Goal: Information Seeking & Learning: Find specific page/section

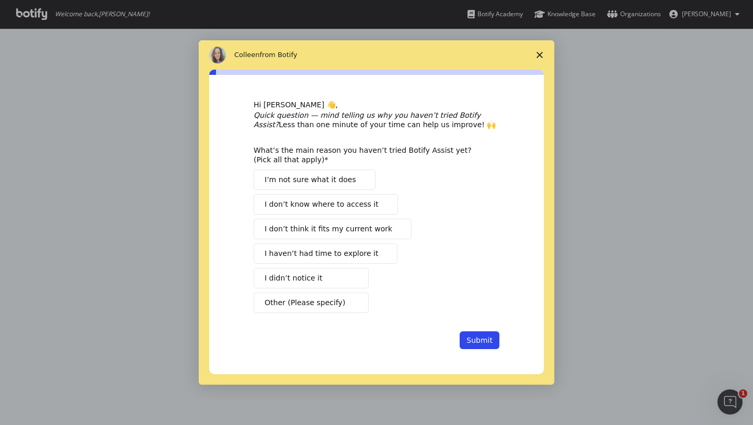
click at [540, 56] on polygon "Close survey" at bounding box center [540, 55] width 6 height 6
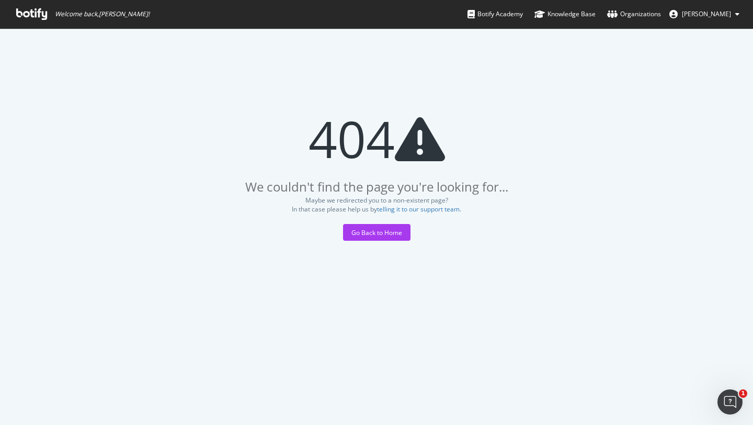
click at [33, 12] on icon at bounding box center [31, 14] width 31 height 12
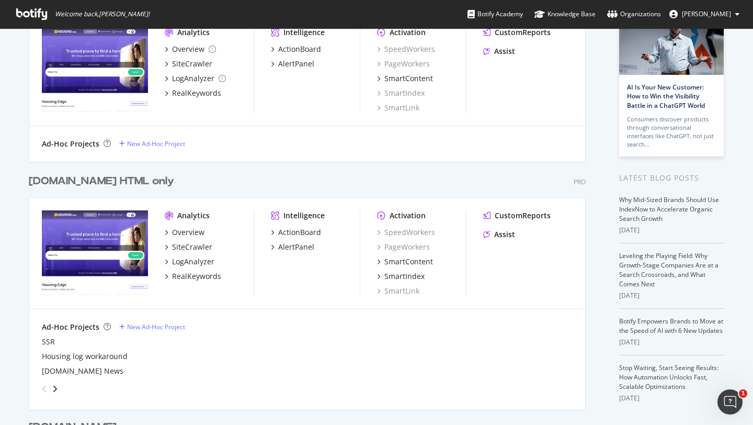
scroll to position [85, 0]
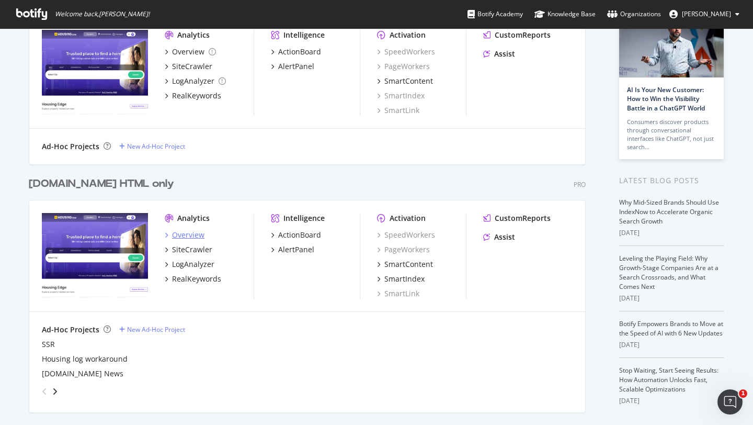
click at [180, 235] on div "Overview" at bounding box center [188, 235] width 32 height 10
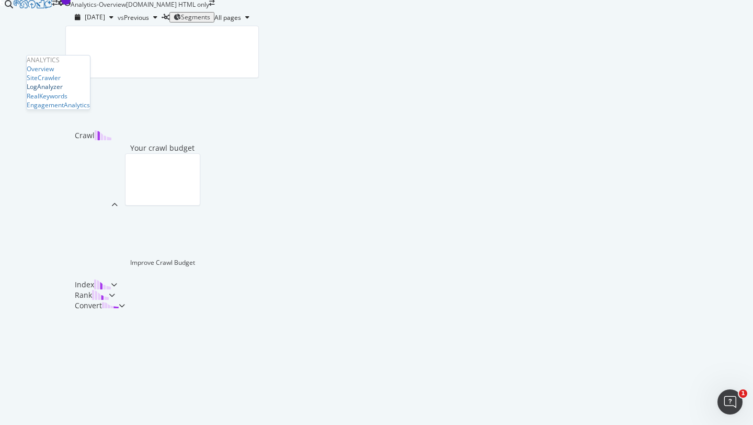
click at [52, 91] on div "LogAnalyzer" at bounding box center [45, 86] width 36 height 9
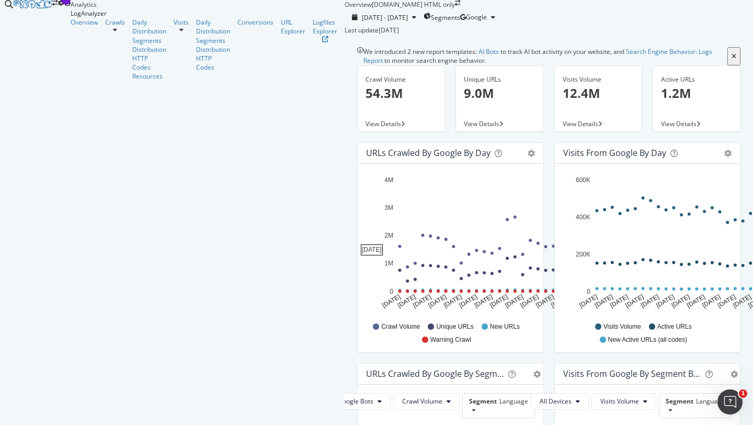
scroll to position [16, 0]
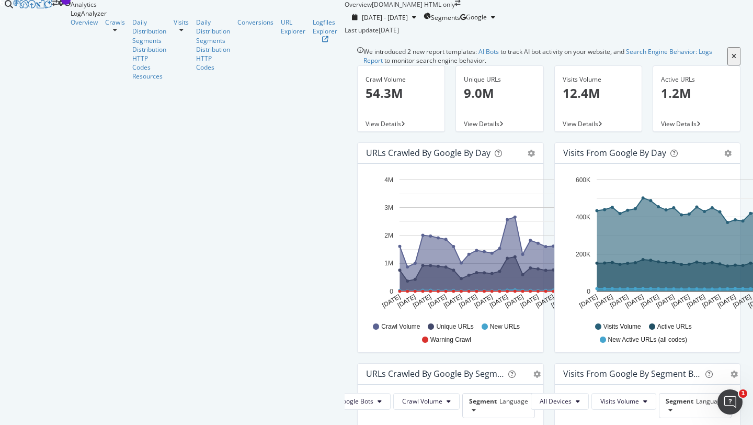
click at [105, 60] on div "Crawls" at bounding box center [118, 49] width 27 height 63
click at [105, 27] on div "Crawls" at bounding box center [115, 22] width 20 height 9
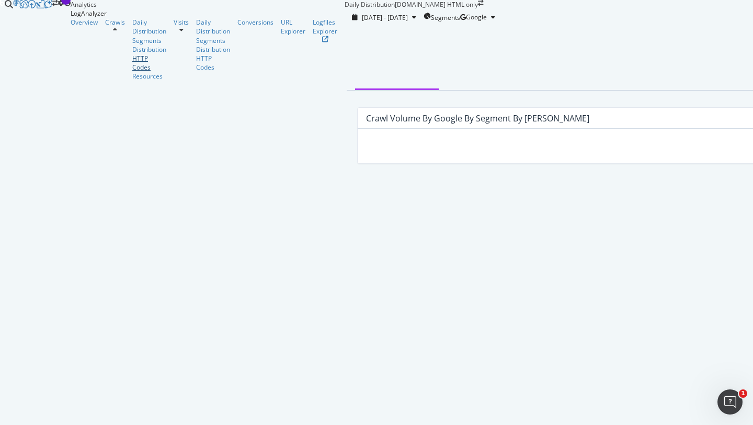
click at [132, 72] on div "HTTP Codes" at bounding box center [149, 63] width 34 height 18
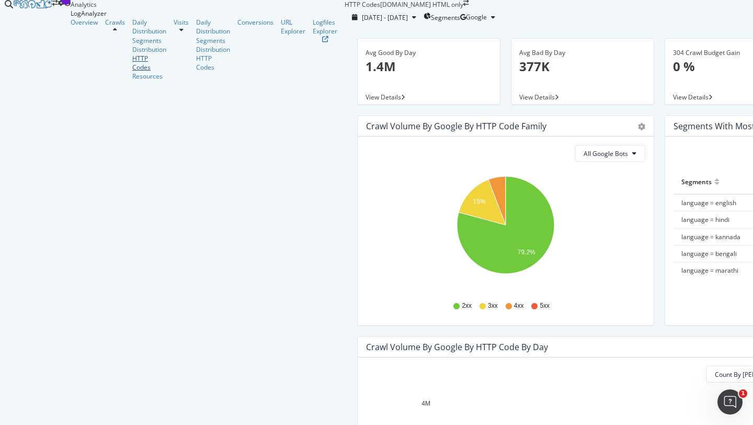
scroll to position [354, 0]
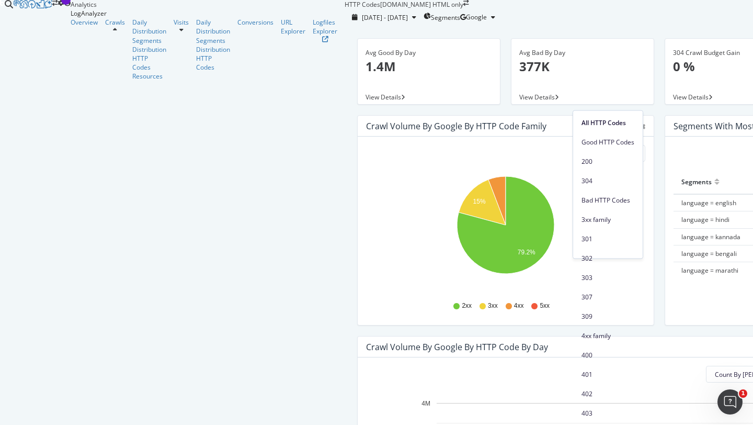
scroll to position [336, 0]
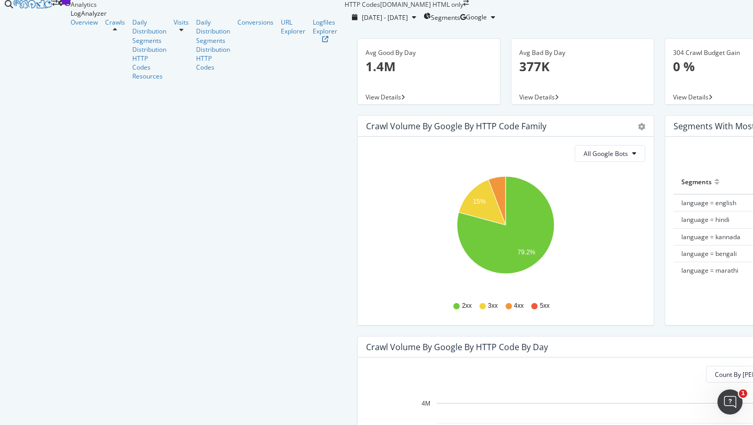
scroll to position [452, 0]
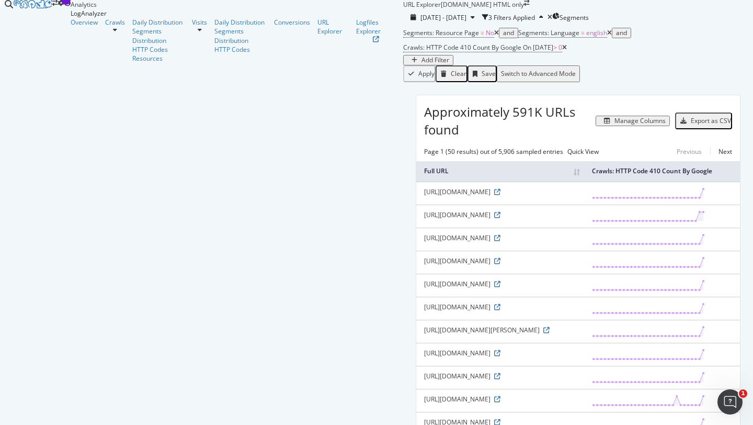
scroll to position [973, 0]
drag, startPoint x: 495, startPoint y: 307, endPoint x: 134, endPoint y: 307, distance: 361.4
copy div "https://housing.com/buy-1bhk-independent-house-villa-near-agarwal-mall-sola-ahm…"
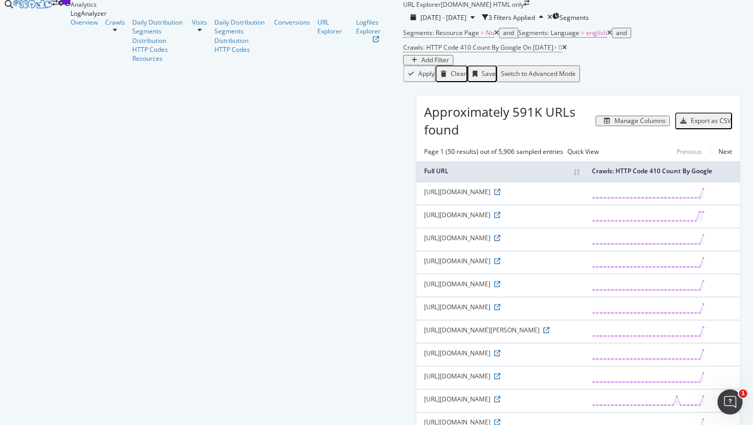
click at [449, 64] on div "Add Filter" at bounding box center [436, 59] width 28 height 7
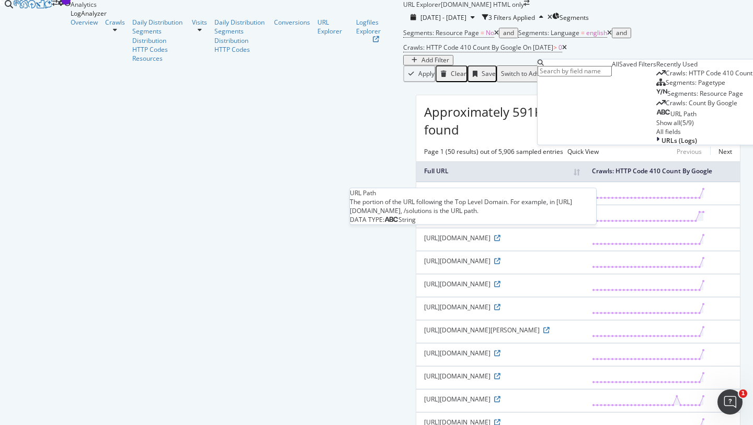
click at [656, 118] on div "URL Path" at bounding box center [676, 113] width 40 height 9
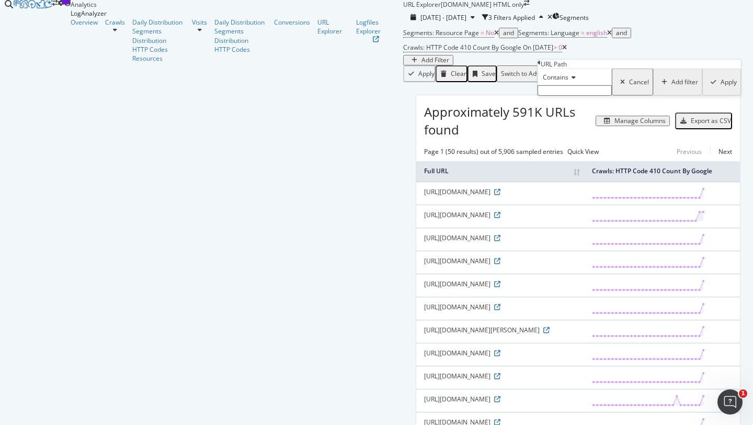
click at [560, 96] on input "text" at bounding box center [575, 90] width 74 height 10
type input "lmk"
click at [721, 89] on div "Apply" at bounding box center [729, 85] width 16 height 7
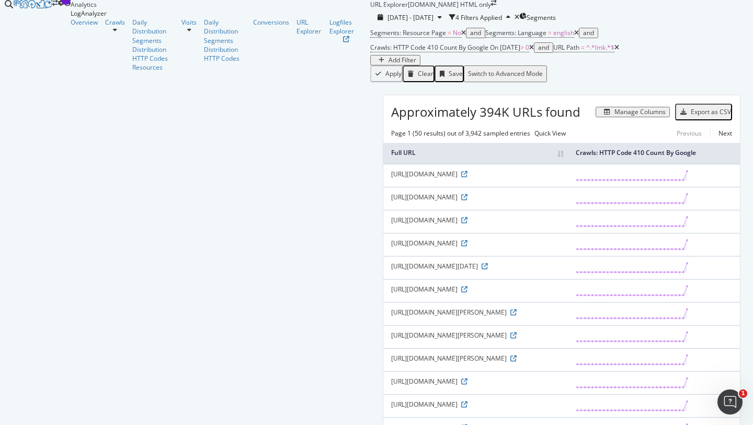
scroll to position [17, 0]
click at [618, 50] on icon at bounding box center [616, 47] width 5 height 6
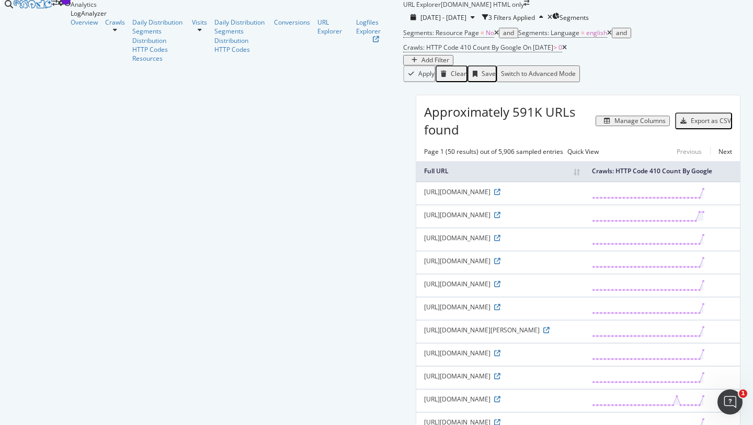
click at [424, 134] on span "Approximately 591K URLs found" at bounding box center [510, 121] width 172 height 36
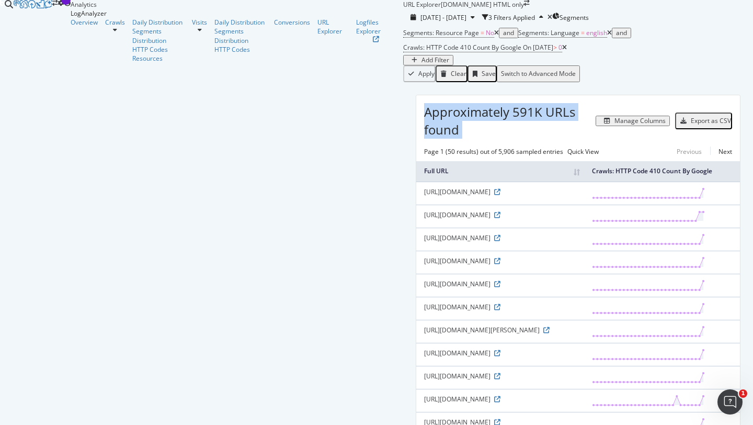
click at [424, 134] on span "Approximately 591K URLs found" at bounding box center [510, 121] width 172 height 36
click at [449, 64] on div "Add Filter" at bounding box center [436, 59] width 28 height 7
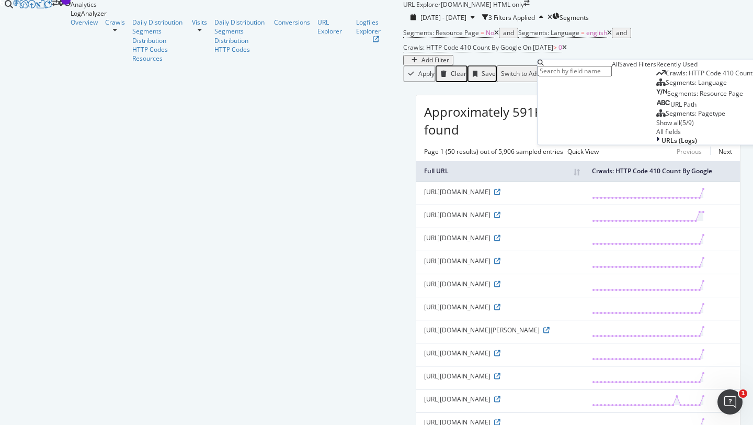
click at [670, 108] on span "URL Path" at bounding box center [683, 103] width 26 height 9
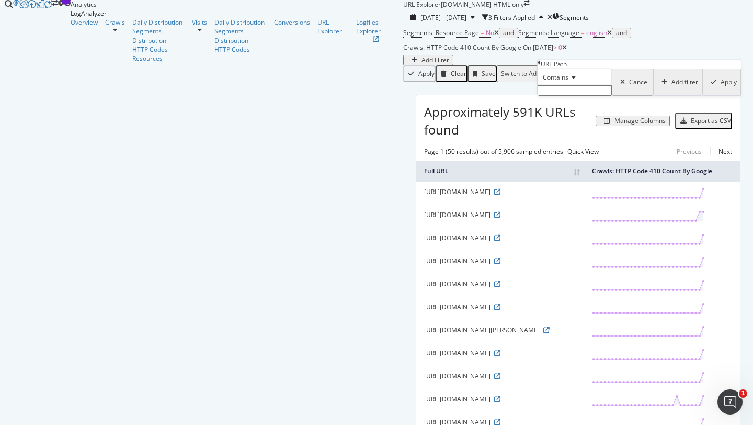
click at [558, 96] on input "text" at bounding box center [575, 90] width 74 height 10
click at [424, 357] on div "[URL][DOMAIN_NAME]" at bounding box center [500, 352] width 152 height 9
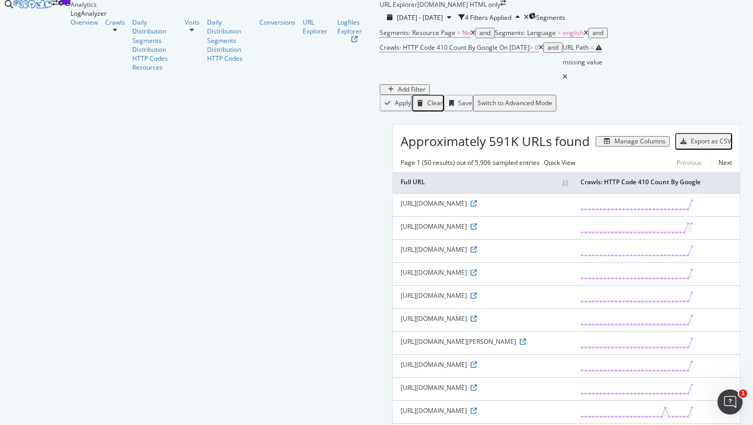
click at [401, 361] on div "[URL][DOMAIN_NAME]" at bounding box center [483, 364] width 164 height 9
copy div "[URL][DOMAIN_NAME]"
click at [401, 338] on div "[URL][DOMAIN_NAME][PERSON_NAME]" at bounding box center [483, 341] width 164 height 9
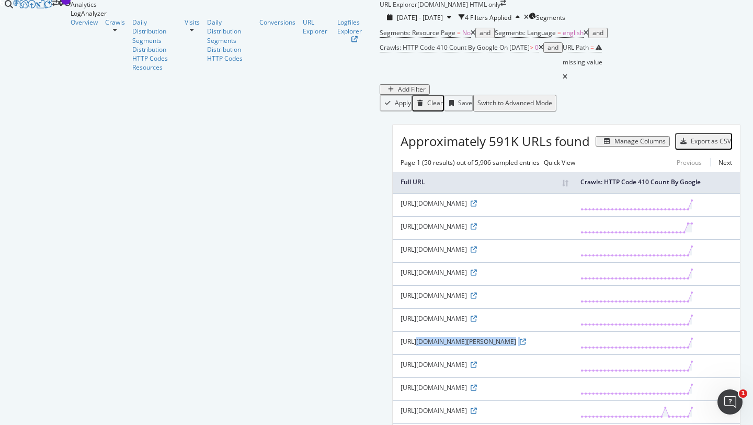
click at [401, 338] on div "[URL][DOMAIN_NAME][PERSON_NAME]" at bounding box center [483, 341] width 164 height 9
copy div "[URL][DOMAIN_NAME][PERSON_NAME]"
click at [471, 407] on icon at bounding box center [474, 410] width 6 height 6
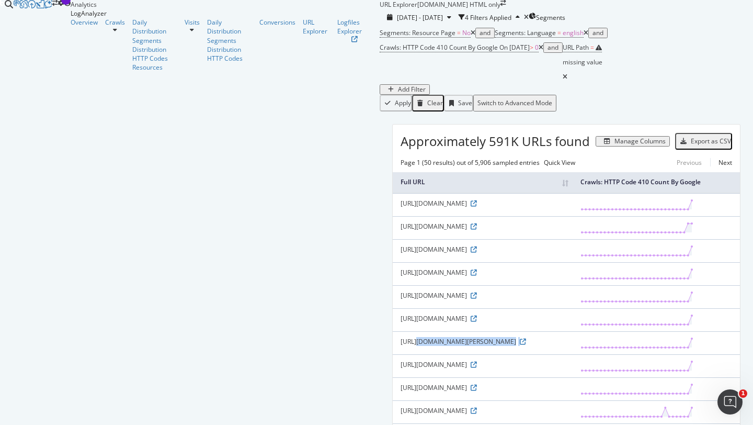
scroll to position [0, 0]
click at [578, 52] on span "URL Path" at bounding box center [576, 47] width 26 height 9
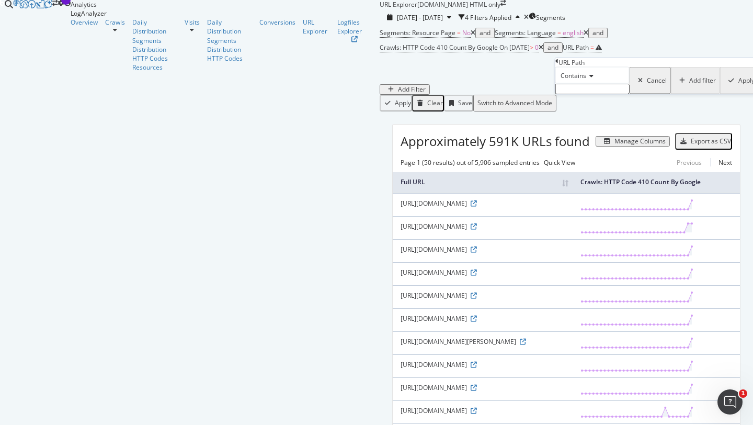
click at [579, 94] on input "text" at bounding box center [592, 89] width 74 height 10
click at [647, 84] on div "Cancel" at bounding box center [657, 80] width 20 height 7
click at [567, 74] on icon at bounding box center [565, 77] width 5 height 6
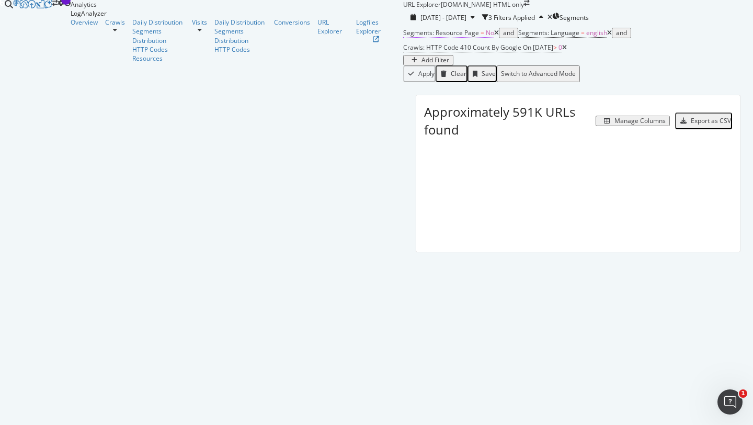
click at [403, 37] on span "Segments: Resource Page" at bounding box center [441, 32] width 76 height 9
click at [139, 80] on span "No" at bounding box center [134, 75] width 8 height 9
click at [156, 84] on div "No" at bounding box center [140, 75] width 31 height 17
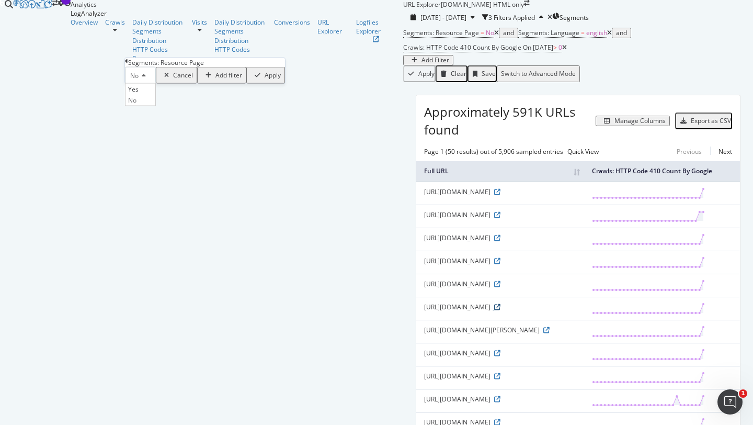
click at [494, 310] on icon at bounding box center [497, 307] width 6 height 6
click at [494, 195] on icon at bounding box center [497, 192] width 6 height 6
click at [494, 419] on icon at bounding box center [497, 422] width 6 height 6
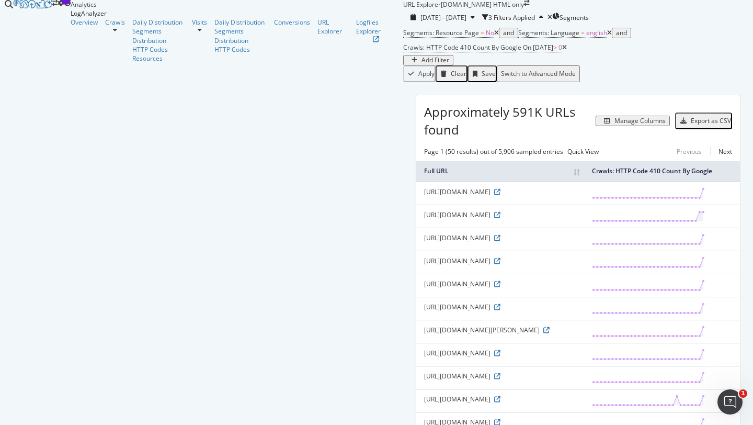
click at [449, 63] on div "Add Filter" at bounding box center [436, 59] width 28 height 7
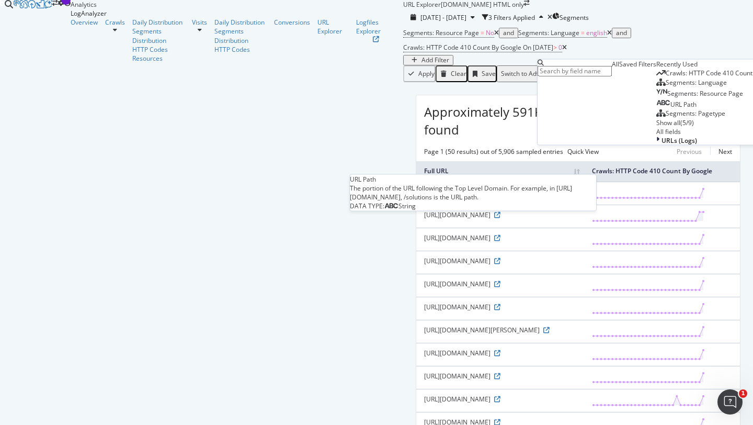
click at [670, 108] on span "URL Path" at bounding box center [683, 103] width 26 height 9
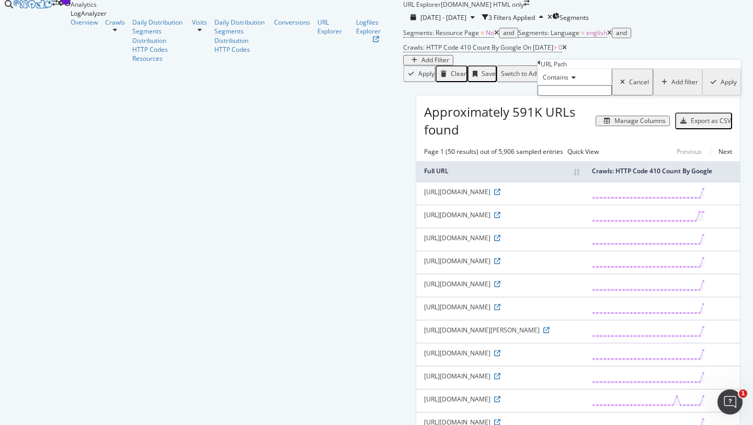
click at [564, 82] on span "Contains" at bounding box center [556, 77] width 26 height 9
click at [576, 173] on span "Doesn't contain" at bounding box center [563, 168] width 45 height 9
click at [570, 96] on input "text" at bounding box center [575, 90] width 74 height 10
type input "lmk"
click at [721, 89] on div "Apply" at bounding box center [729, 85] width 16 height 7
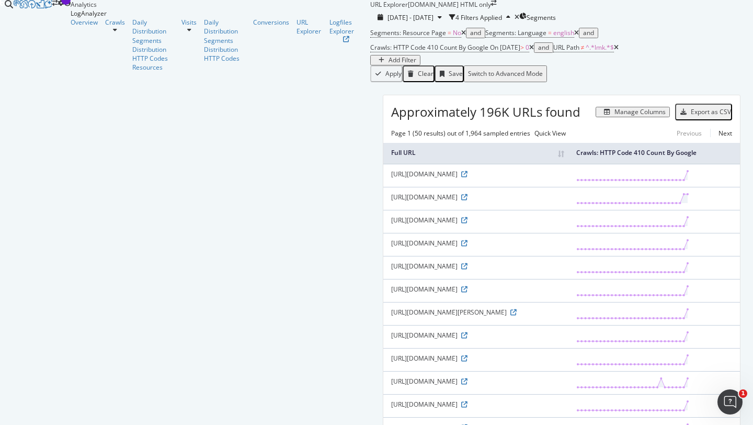
scroll to position [973, 0]
click at [416, 64] on div "Add Filter" at bounding box center [403, 59] width 28 height 7
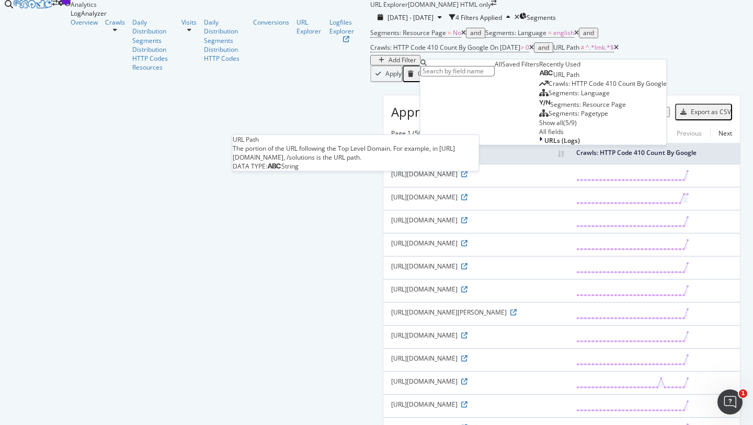
click at [553, 79] on span "URL Path" at bounding box center [566, 74] width 26 height 9
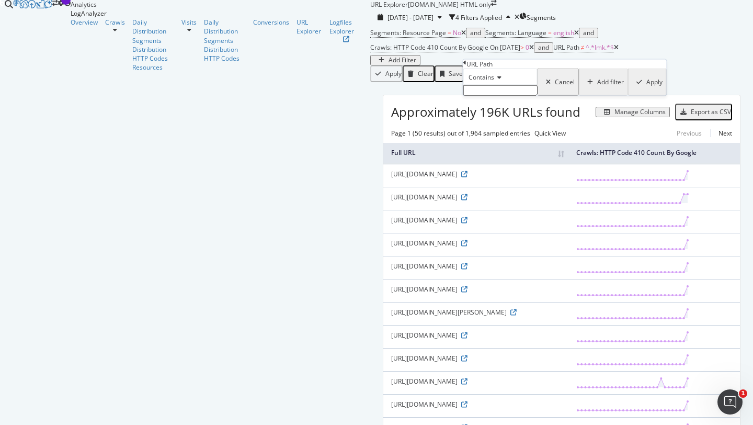
click at [487, 82] on div "Segments: Resource Page = No and Segments: Language = english and Crawls: HTTP …" at bounding box center [561, 54] width 383 height 56
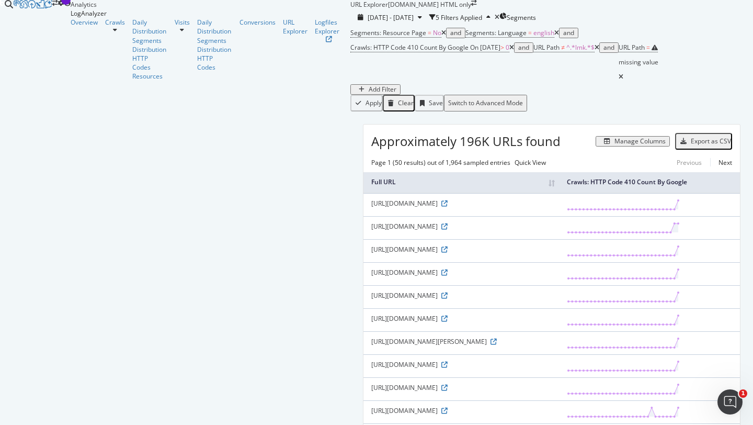
scroll to position [986, 0]
drag, startPoint x: 256, startPoint y: 235, endPoint x: 218, endPoint y: 235, distance: 38.7
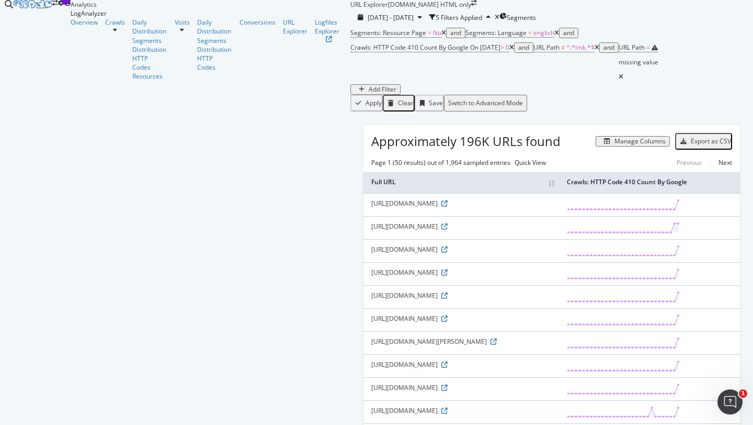
copy div "/resale/page/"
click at [645, 52] on span "URL Path" at bounding box center [632, 47] width 26 height 9
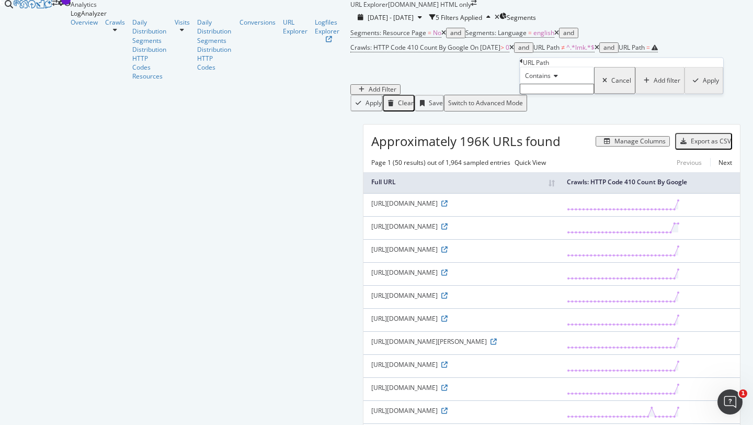
click at [551, 80] on span "Contains" at bounding box center [538, 75] width 26 height 9
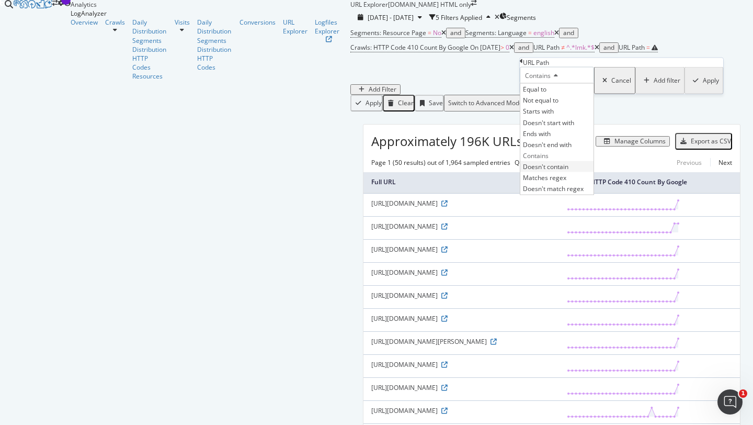
click at [568, 171] on span "Doesn't contain" at bounding box center [545, 166] width 45 height 9
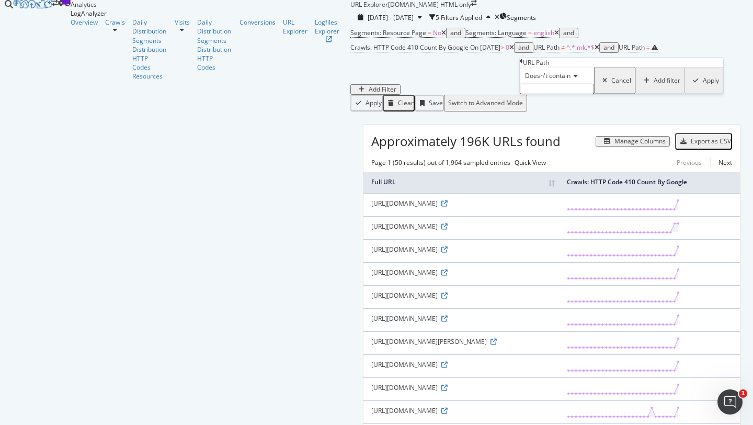
click at [594, 94] on input "text" at bounding box center [557, 89] width 74 height 10
paste input "/resale/page/"
type input "/resale/page/"
click at [710, 87] on div "Apply" at bounding box center [711, 83] width 16 height 7
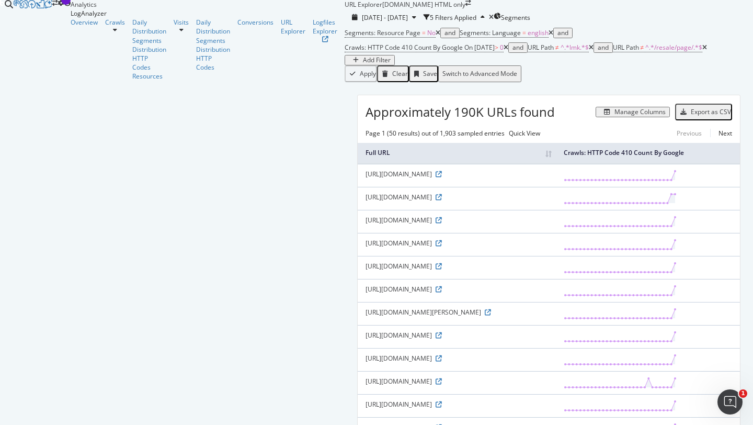
scroll to position [750, 0]
drag, startPoint x: 321, startPoint y: 267, endPoint x: 295, endPoint y: 267, distance: 25.6
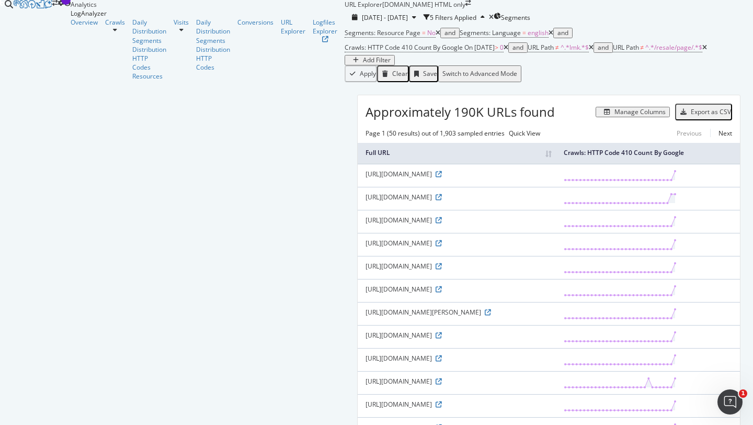
scroll to position [0, 0]
click at [363, 64] on div "Add Filter" at bounding box center [377, 59] width 28 height 7
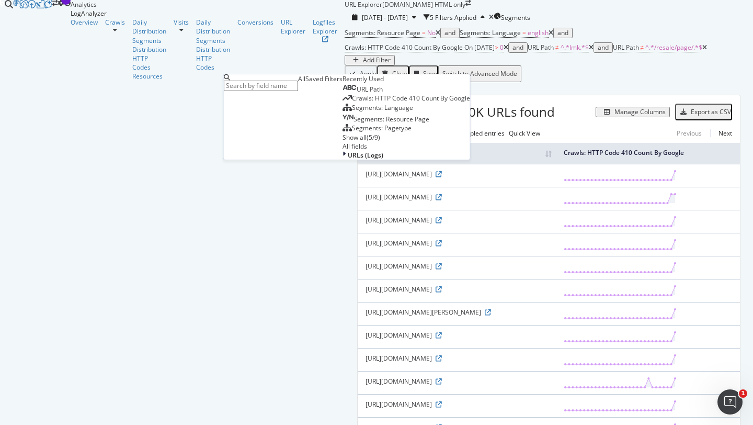
click at [357, 94] on span "URL Path" at bounding box center [370, 89] width 26 height 9
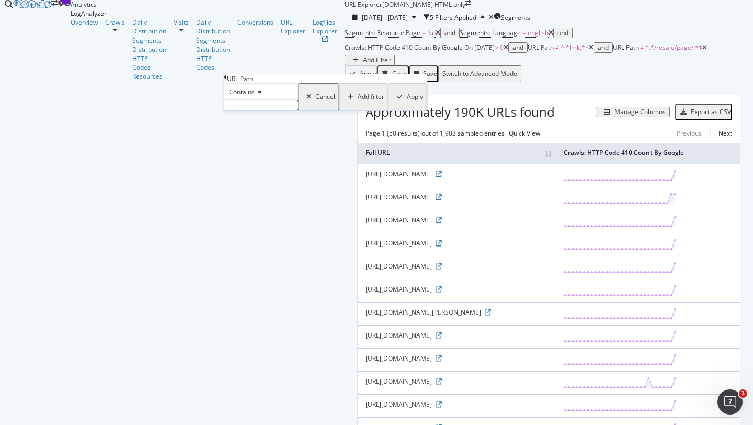
click at [286, 110] on input "text" at bounding box center [261, 105] width 74 height 10
paste input "ifsc"
type input "ifsc"
click at [407, 104] on div "Apply" at bounding box center [415, 99] width 16 height 7
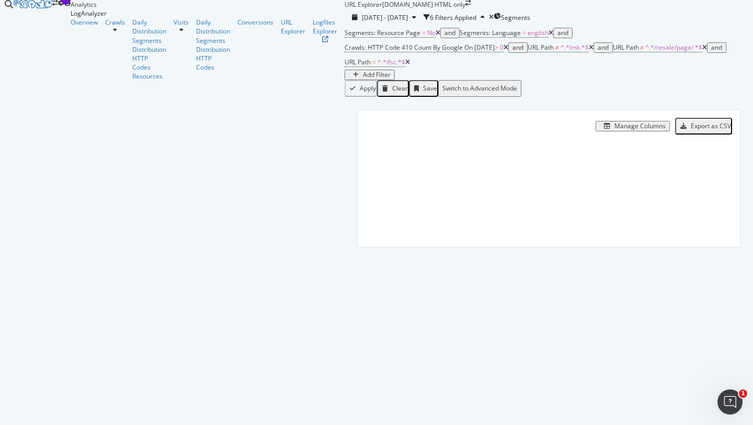
click at [393, 123] on div "Manage Columns Export as CSV Full URL Crawls: HTTP Code 410 Count By Google" at bounding box center [549, 190] width 408 height 187
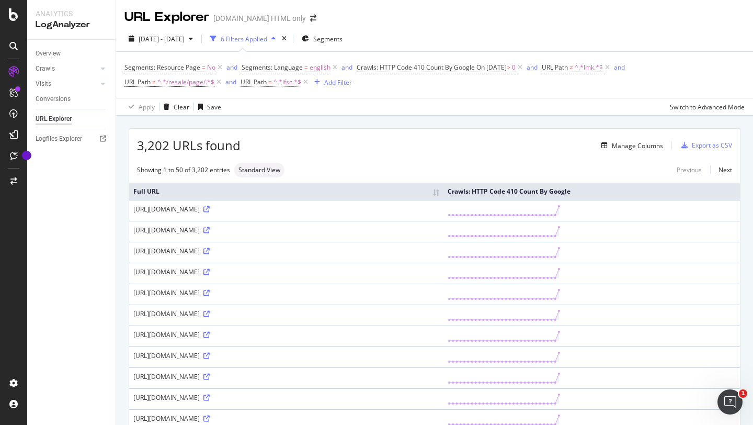
click at [278, 85] on span "^.*ifsc.*$" at bounding box center [288, 82] width 28 height 15
click at [268, 105] on span "Contains" at bounding box center [263, 106] width 26 height 9
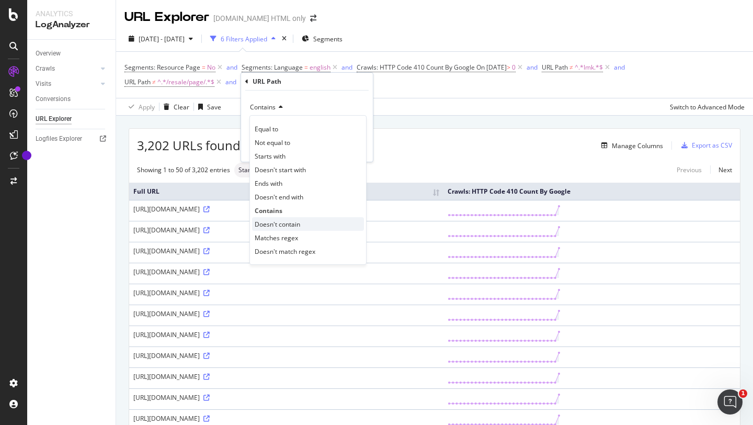
click at [274, 225] on span "Doesn't contain" at bounding box center [277, 224] width 45 height 9
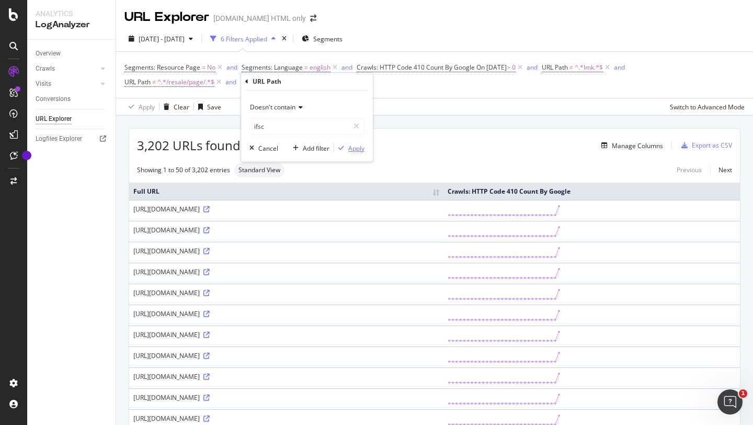
click at [356, 145] on div "Apply" at bounding box center [356, 148] width 16 height 9
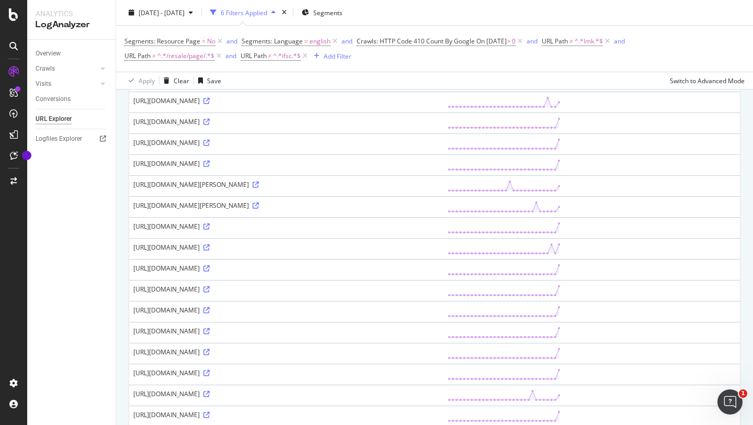
scroll to position [879, 0]
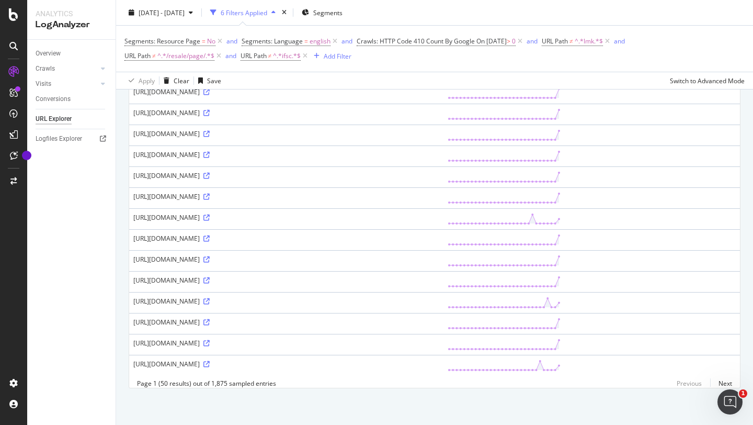
click at [213, 234] on div "[URL][DOMAIN_NAME]" at bounding box center [286, 238] width 306 height 9
copy div "landmarks"
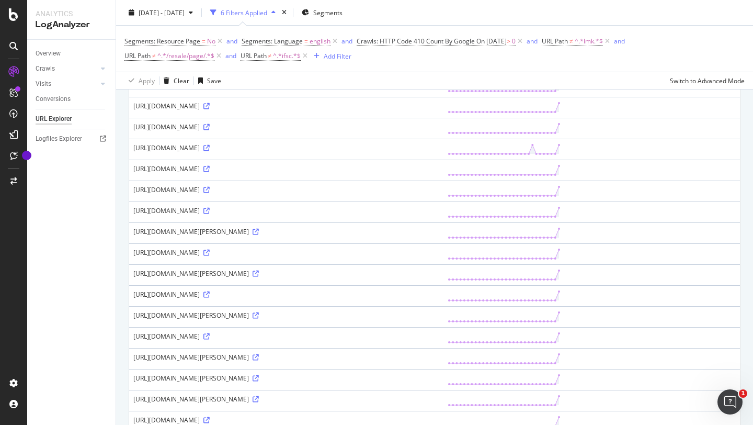
scroll to position [0, 0]
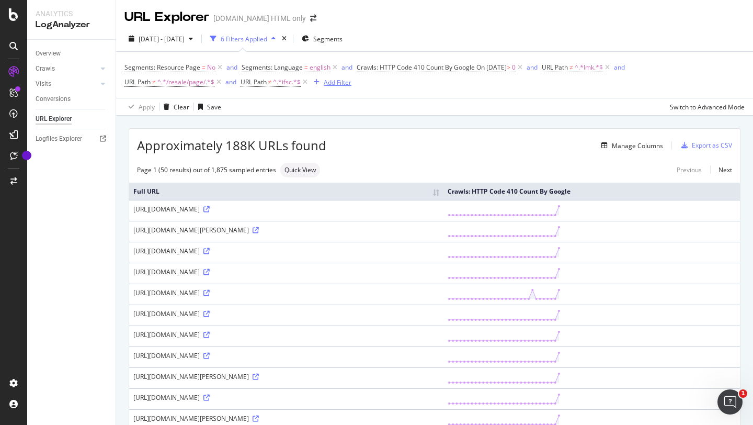
click at [337, 87] on div "Add Filter" at bounding box center [338, 82] width 28 height 9
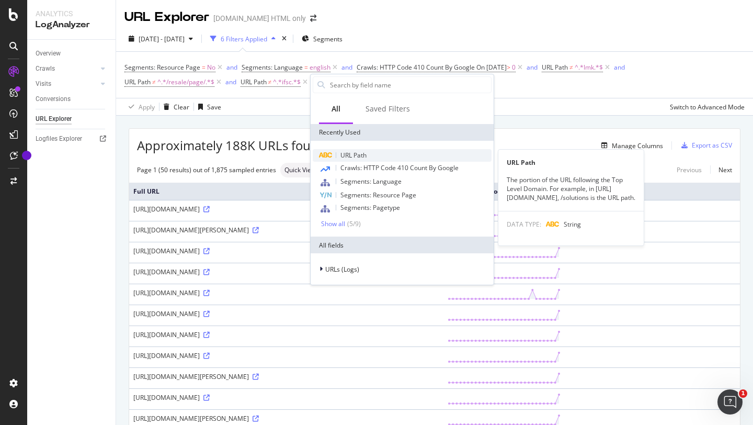
click at [353, 153] on span "URL Path" at bounding box center [353, 155] width 26 height 9
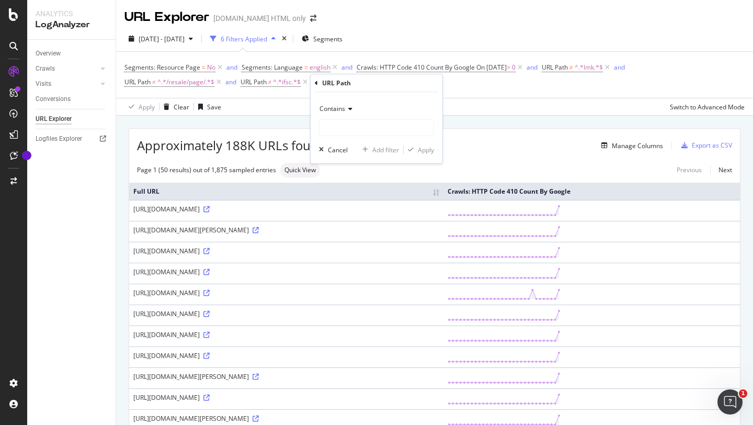
click at [336, 109] on span "Contains" at bounding box center [333, 108] width 26 height 9
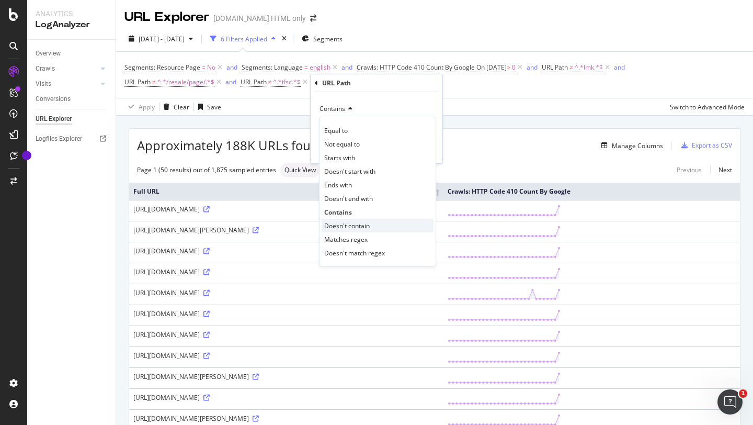
click at [355, 225] on span "Doesn't contain" at bounding box center [346, 225] width 45 height 9
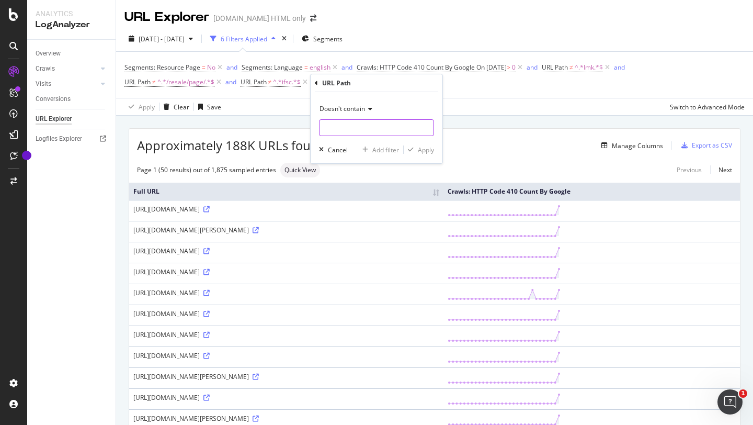
click at [346, 124] on input "text" at bounding box center [377, 127] width 114 height 17
paste input "landmarks"
type input "landmarks"
click at [424, 151] on div "Apply" at bounding box center [426, 149] width 16 height 9
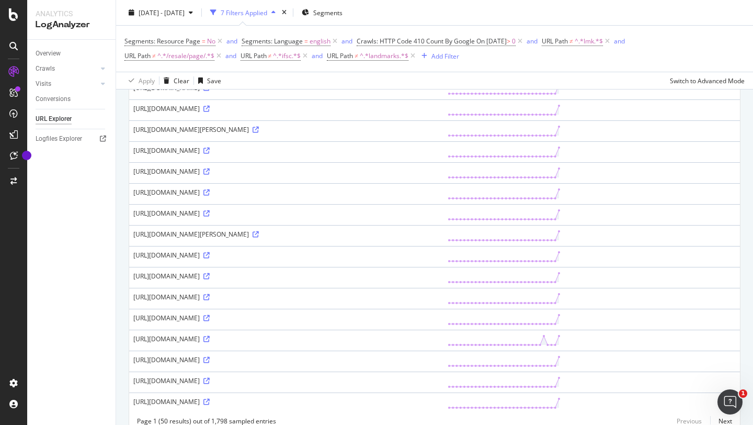
scroll to position [879, 0]
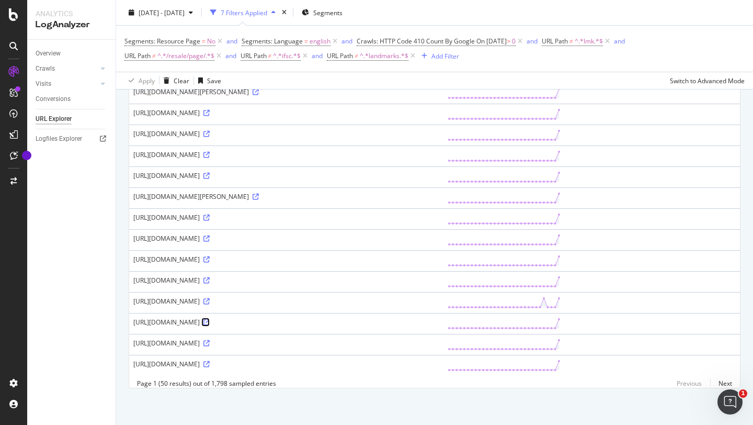
click at [210, 319] on icon at bounding box center [206, 322] width 6 height 6
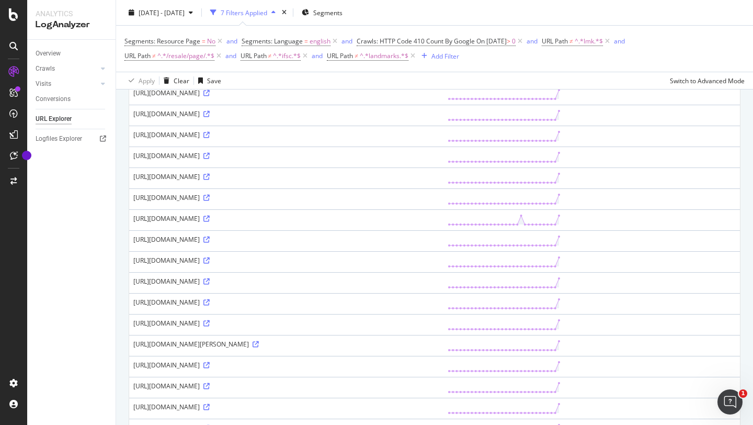
scroll to position [618, 0]
drag, startPoint x: 342, startPoint y: 198, endPoint x: 323, endPoint y: 198, distance: 18.8
click at [323, 198] on div "[URL][DOMAIN_NAME]" at bounding box center [286, 197] width 306 height 9
copy div "rent-in"
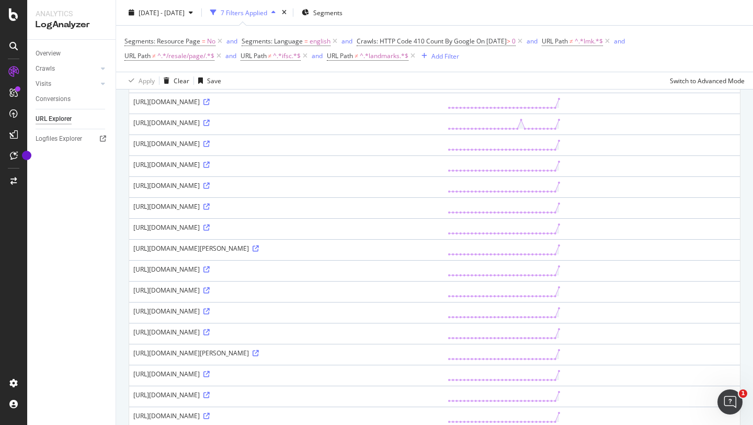
scroll to position [715, 0]
drag, startPoint x: 320, startPoint y: 141, endPoint x: 338, endPoint y: 143, distance: 18.5
click at [338, 143] on div "[URL][DOMAIN_NAME]" at bounding box center [286, 142] width 306 height 9
drag, startPoint x: 346, startPoint y: 143, endPoint x: 318, endPoint y: 144, distance: 27.7
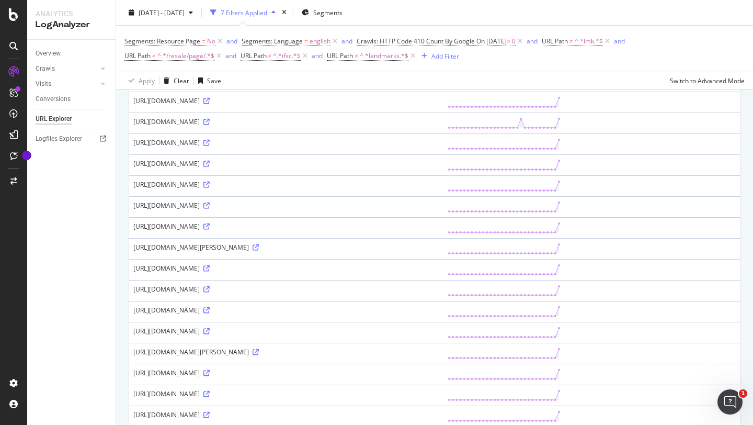
click at [318, 144] on div "[URL][DOMAIN_NAME]" at bounding box center [286, 142] width 306 height 9
copy div "on-rent-in"
click at [449, 56] on div "Add Filter" at bounding box center [445, 55] width 28 height 9
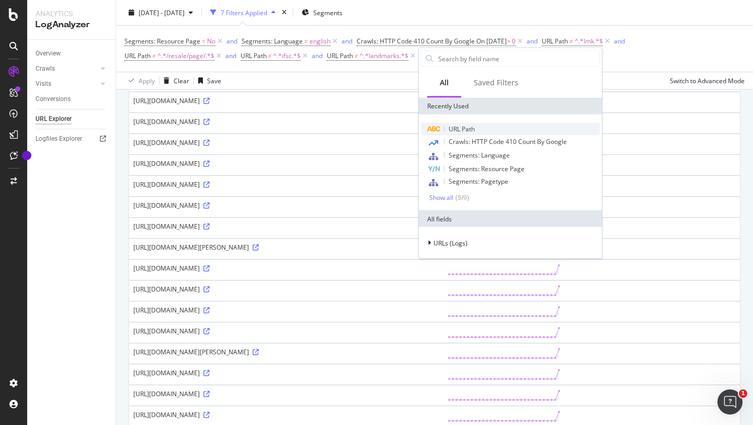
click at [460, 125] on span "URL Path" at bounding box center [462, 128] width 26 height 9
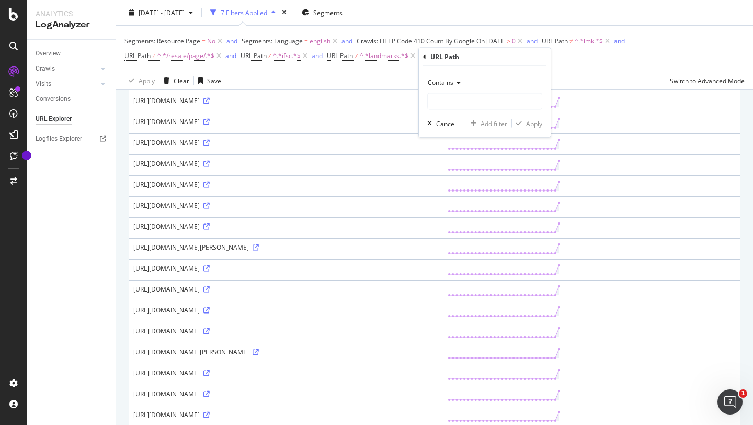
click at [451, 82] on span "Contains" at bounding box center [441, 82] width 26 height 9
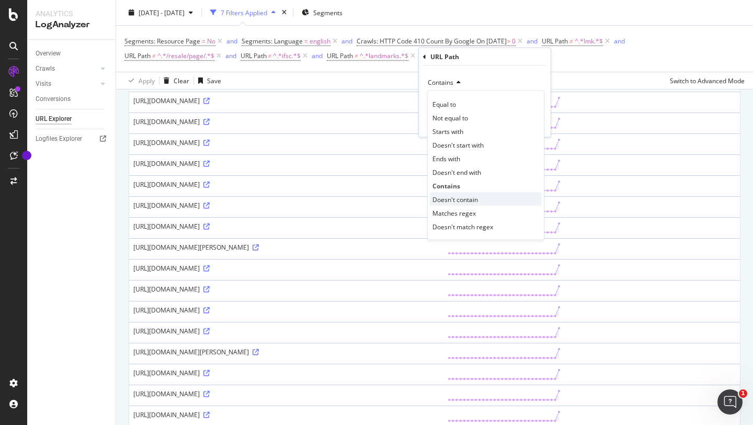
click at [455, 201] on span "Doesn't contain" at bounding box center [454, 199] width 45 height 9
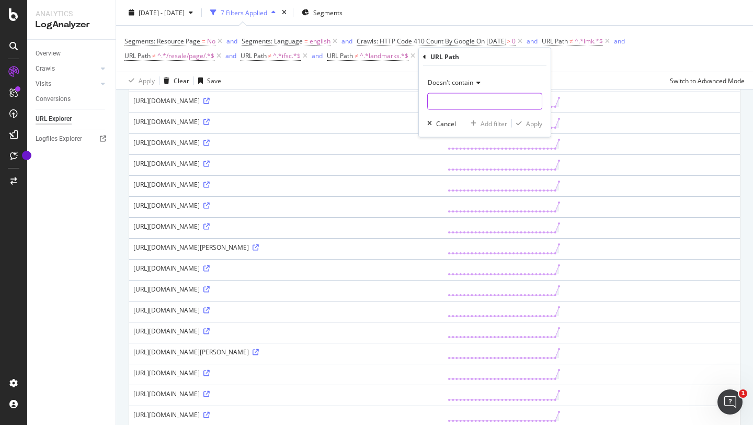
click at [451, 93] on input "text" at bounding box center [485, 101] width 114 height 17
paste input "on-rent-in"
type input "on-rent-in"
click at [531, 123] on div "Apply" at bounding box center [534, 123] width 16 height 9
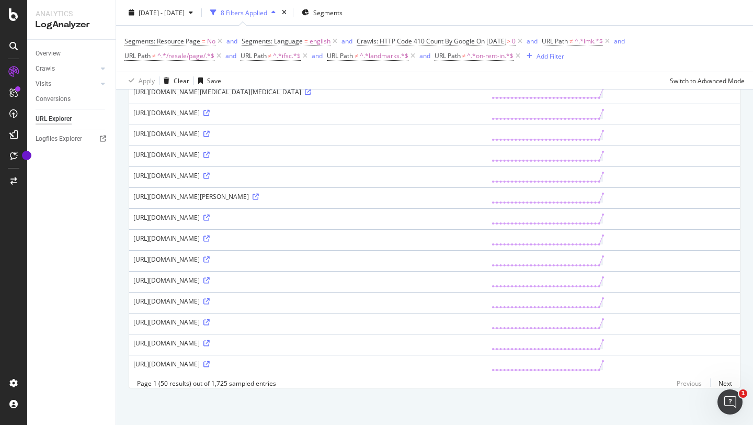
scroll to position [887, 0]
click at [259, 196] on icon at bounding box center [256, 196] width 6 height 6
drag, startPoint x: 250, startPoint y: 187, endPoint x: 279, endPoint y: 188, distance: 29.3
click at [279, 192] on div "[URL][DOMAIN_NAME][PERSON_NAME]" at bounding box center [308, 196] width 350 height 9
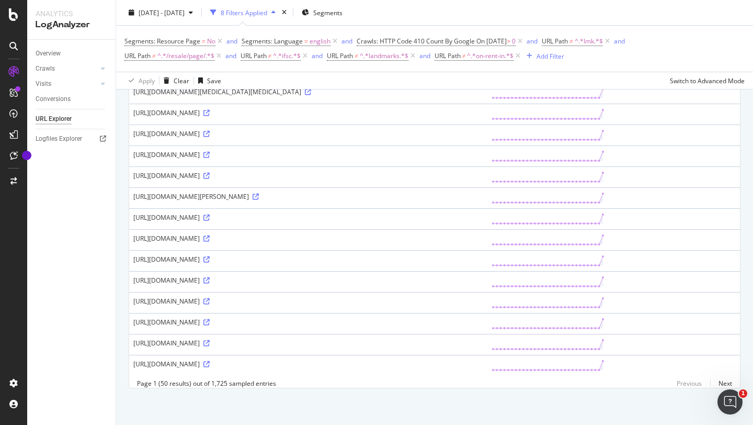
copy div "rent-near-"
click at [547, 58] on div "Add Filter" at bounding box center [551, 55] width 28 height 9
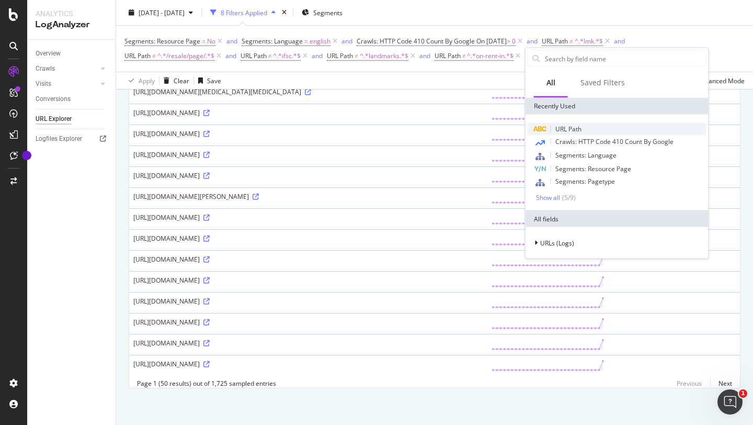
click at [565, 129] on span "URL Path" at bounding box center [568, 128] width 26 height 9
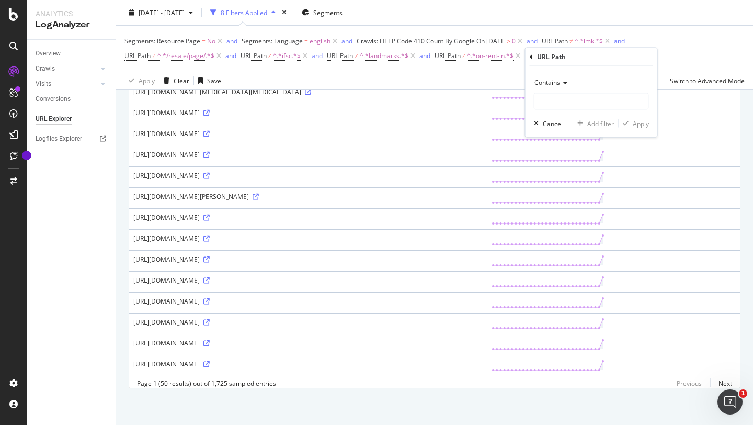
click at [555, 84] on span "Contains" at bounding box center [547, 82] width 26 height 9
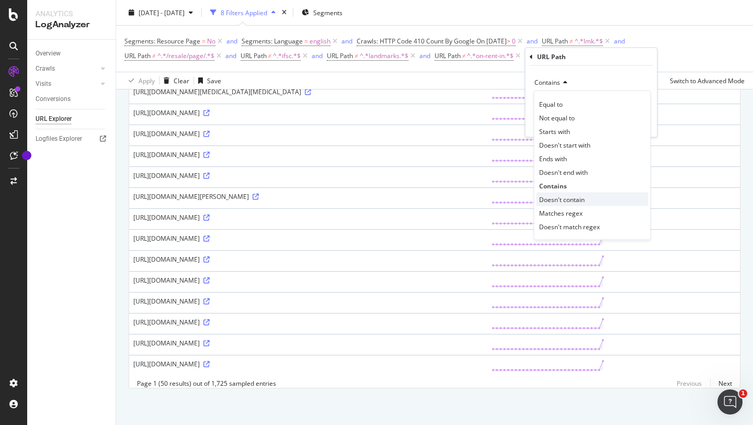
click at [563, 197] on span "Doesn't contain" at bounding box center [561, 199] width 45 height 9
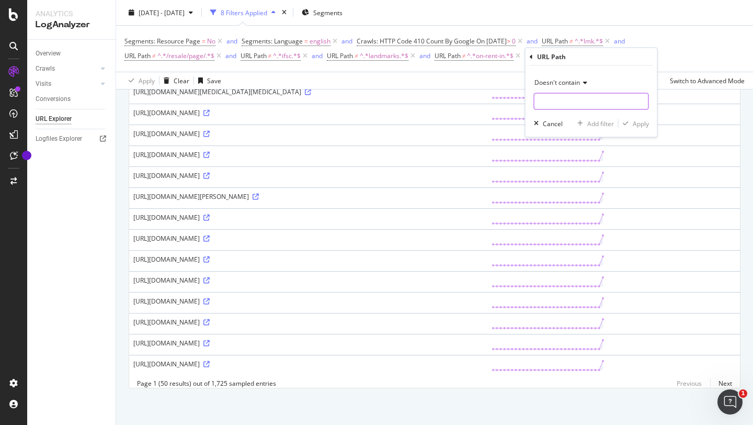
click at [556, 94] on input "text" at bounding box center [591, 101] width 114 height 17
paste input "rent-near-"
type input "rent-near"
click at [638, 122] on div "Apply" at bounding box center [641, 123] width 16 height 9
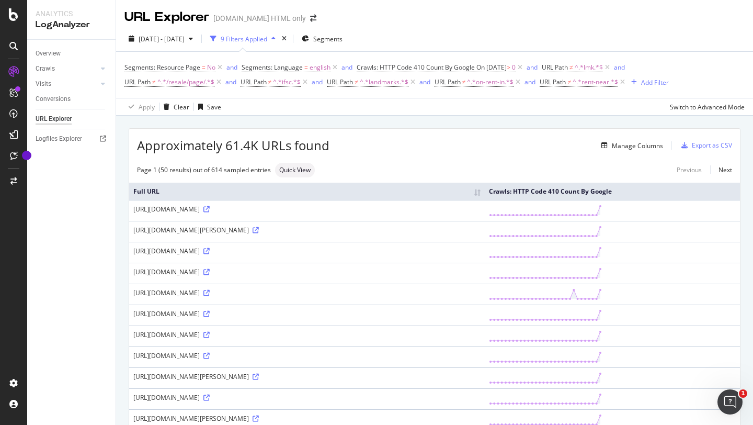
click at [231, 146] on span "Approximately 61.4K URLs found" at bounding box center [233, 145] width 192 height 18
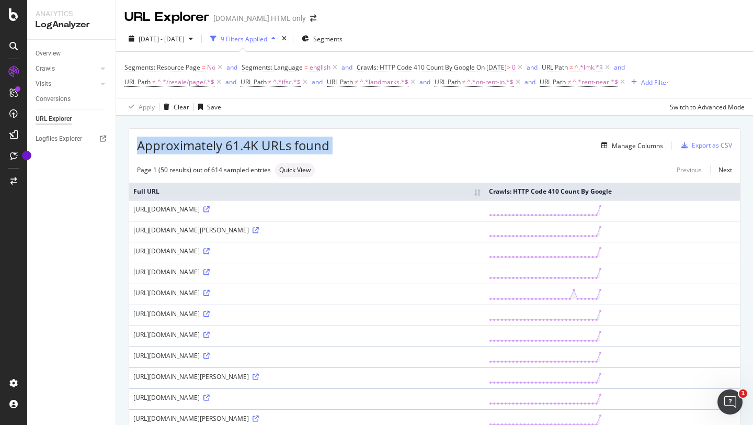
click at [231, 146] on span "Approximately 61.4K URLs found" at bounding box center [233, 145] width 192 height 18
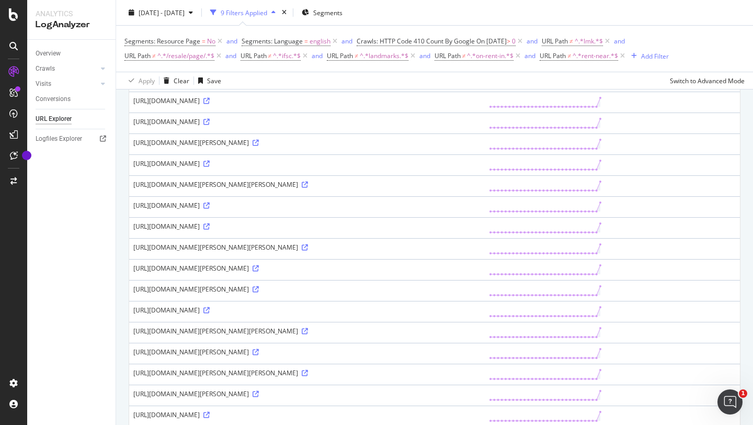
scroll to position [893, 0]
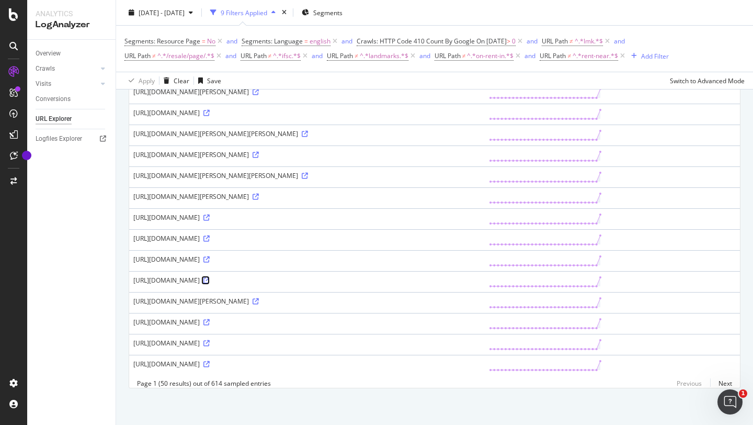
click at [210, 277] on icon at bounding box center [206, 280] width 6 height 6
click at [476, 317] on div "[URL][DOMAIN_NAME]" at bounding box center [306, 321] width 347 height 9
click at [323, 324] on div "[URL][DOMAIN_NAME]" at bounding box center [306, 321] width 347 height 9
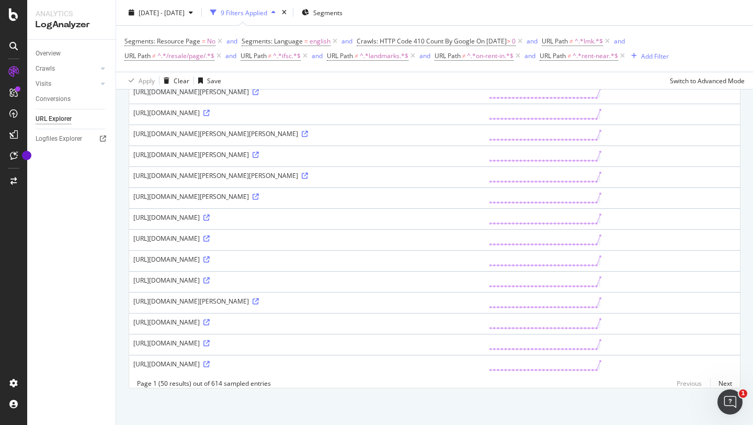
click at [309, 276] on div "[URL][DOMAIN_NAME]" at bounding box center [306, 280] width 347 height 9
click at [329, 367] on div "[URL][DOMAIN_NAME]" at bounding box center [306, 363] width 347 height 9
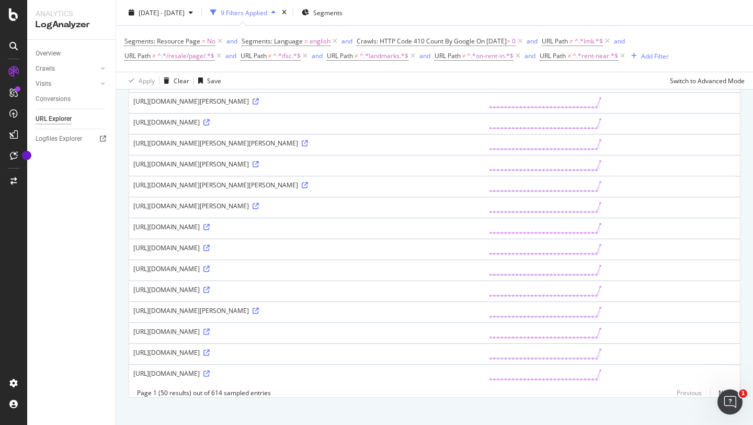
scroll to position [857, 0]
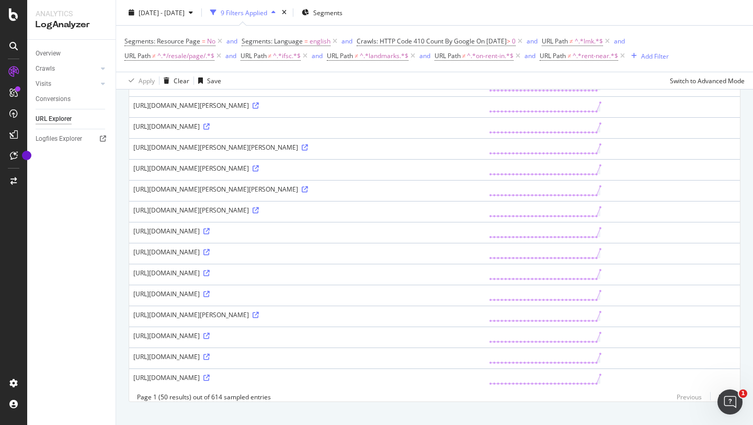
click at [335, 193] on div "[URL][DOMAIN_NAME][PERSON_NAME][PERSON_NAME]" at bounding box center [306, 189] width 347 height 9
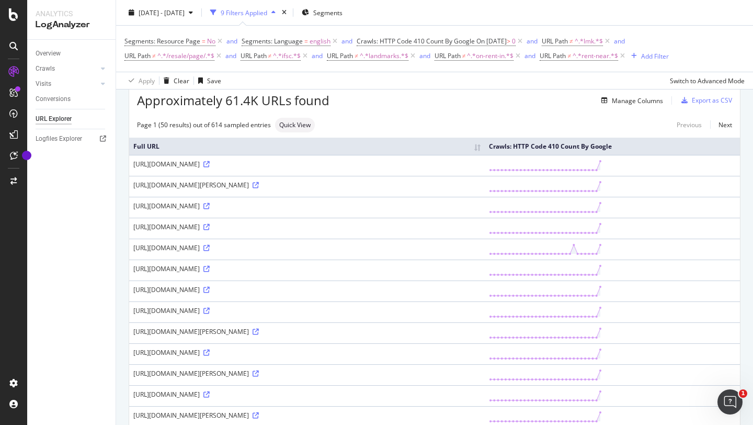
scroll to position [0, 0]
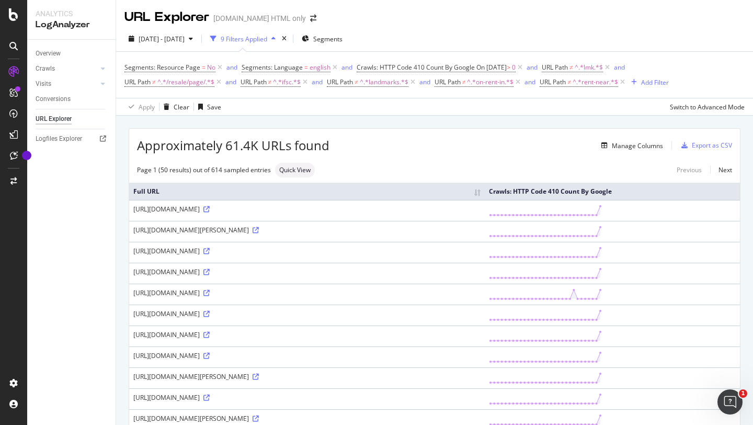
click at [234, 145] on span "Approximately 61.4K URLs found" at bounding box center [233, 145] width 192 height 18
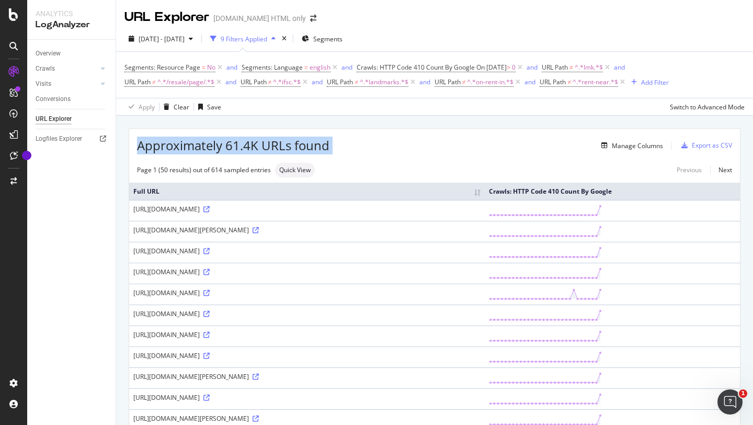
click at [234, 145] on span "Approximately 61.4K URLs found" at bounding box center [233, 145] width 192 height 18
